Goal: Task Accomplishment & Management: Manage account settings

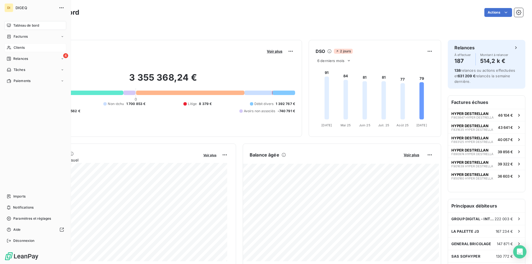
click at [29, 47] on div "Clients" at bounding box center [35, 47] width 62 height 9
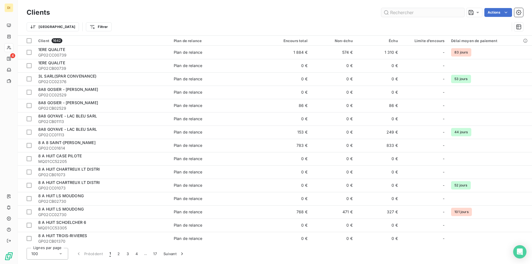
click at [405, 12] on input "text" at bounding box center [422, 12] width 83 height 9
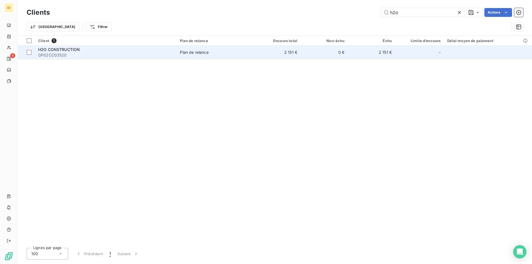
type input "h2o"
click at [160, 56] on span "GP02CC03520" at bounding box center [105, 55] width 135 height 6
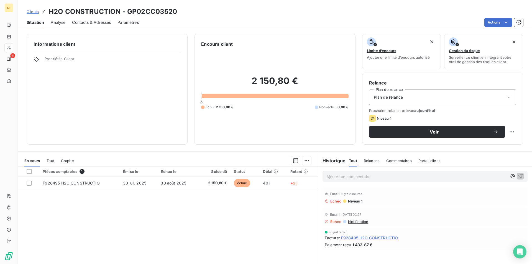
click at [84, 22] on span "Contacts & Adresses" at bounding box center [91, 23] width 39 height 6
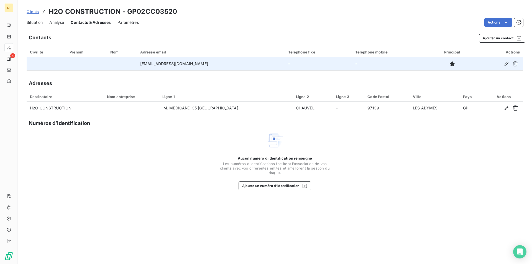
click at [186, 64] on td "[EMAIL_ADDRESS][DOMAIN_NAME]" at bounding box center [211, 63] width 148 height 13
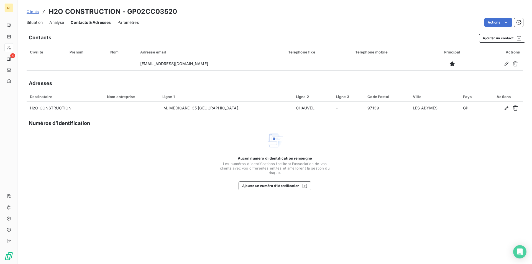
drag, startPoint x: 186, startPoint y: 64, endPoint x: 190, endPoint y: 91, distance: 27.2
click at [189, 81] on div "Contacts Ajouter un contact Civilité Prénom Nom Adresse email Téléphone fixe Té…" at bounding box center [275, 147] width 514 height 234
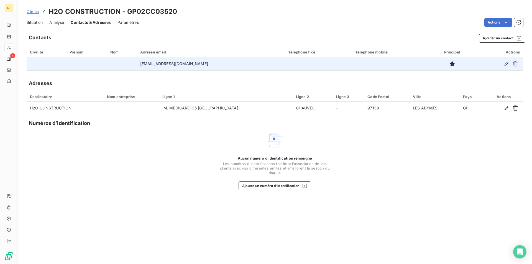
click at [185, 64] on td "[EMAIL_ADDRESS][DOMAIN_NAME]" at bounding box center [211, 63] width 148 height 13
click at [187, 64] on td "[EMAIL_ADDRESS][DOMAIN_NAME]" at bounding box center [211, 63] width 148 height 13
click at [186, 64] on td "[EMAIL_ADDRESS][DOMAIN_NAME]" at bounding box center [211, 63] width 148 height 13
click at [507, 66] on icon "button" at bounding box center [507, 64] width 6 height 6
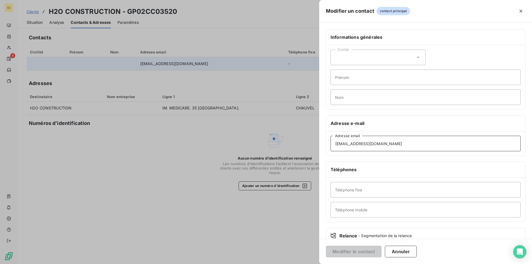
click at [381, 143] on input "[EMAIL_ADDRESS][DOMAIN_NAME]" at bounding box center [426, 144] width 190 height 16
type input "[EMAIL_ADDRESS][DOMAIN_NAME]"
click at [415, 58] on icon at bounding box center [418, 58] width 6 height 6
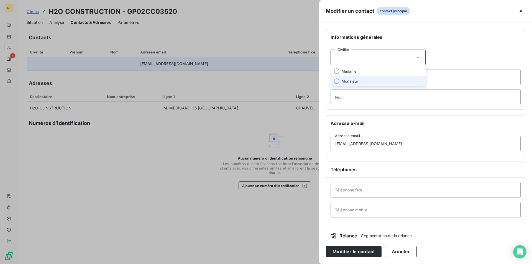
click at [357, 81] on span "Monsieur" at bounding box center [350, 81] width 17 height 5
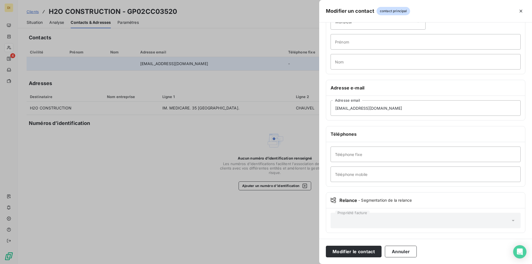
scroll to position [36, 0]
click at [381, 174] on input "Téléphone mobile" at bounding box center [426, 174] width 190 height 16
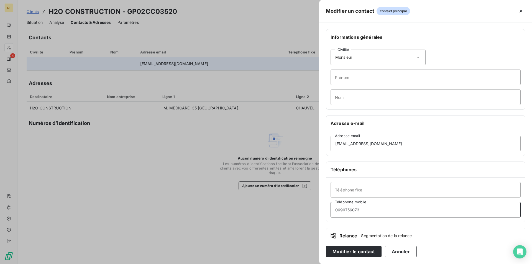
type input "0690756073"
click at [359, 81] on input "Prénom" at bounding box center [426, 78] width 190 height 16
type input "[PERSON_NAME]"
type input "BROUDIC"
click at [349, 253] on button "Modifier le contact" at bounding box center [354, 252] width 56 height 12
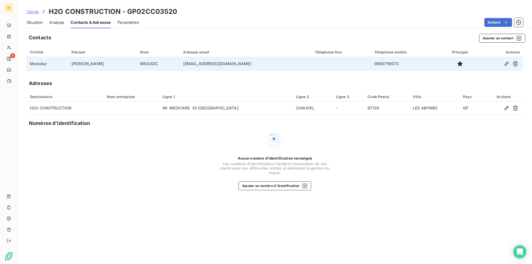
click at [30, 22] on span "Situation" at bounding box center [35, 23] width 16 height 6
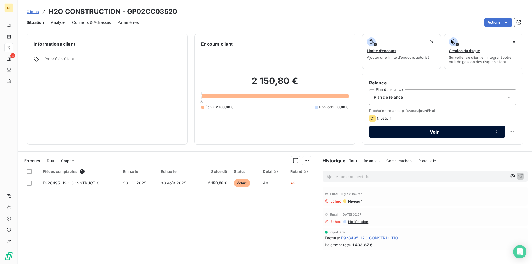
click at [432, 132] on span "Voir" at bounding box center [434, 132] width 117 height 4
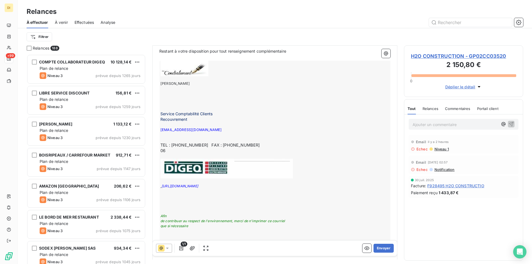
scroll to position [251, 0]
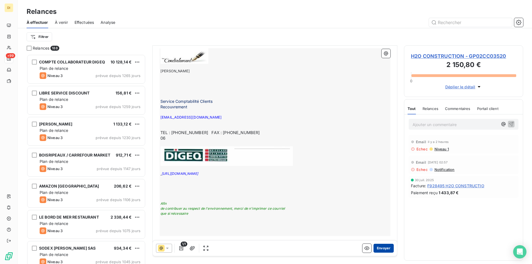
click at [382, 249] on button "Envoyer" at bounding box center [384, 248] width 20 height 9
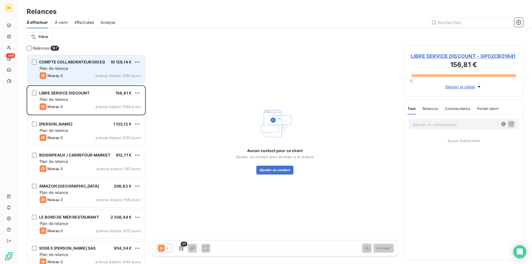
click at [88, 74] on div "Niveau 3 prévue depuis 1265 jours" at bounding box center [90, 75] width 101 height 7
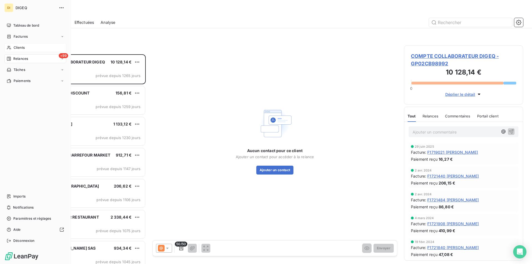
click at [24, 47] on span "Clients" at bounding box center [19, 47] width 11 height 5
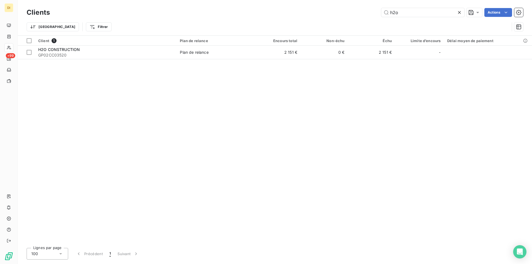
click at [459, 12] on icon at bounding box center [459, 12] width 3 height 3
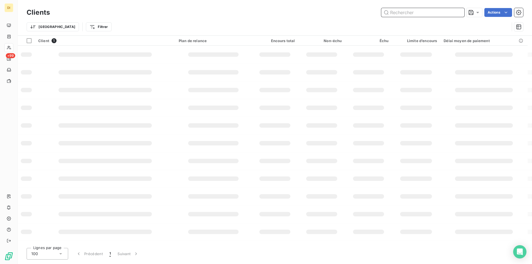
click at [411, 13] on input "text" at bounding box center [422, 12] width 83 height 9
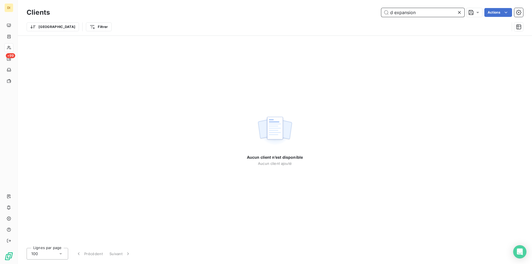
click at [394, 12] on input "d expansion" at bounding box center [422, 12] width 83 height 9
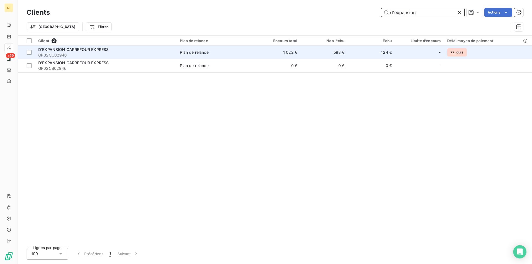
type input "d'expansion"
click at [110, 53] on span "GP02CC02946" at bounding box center [105, 55] width 135 height 6
